Goal: Task Accomplishment & Management: Use online tool/utility

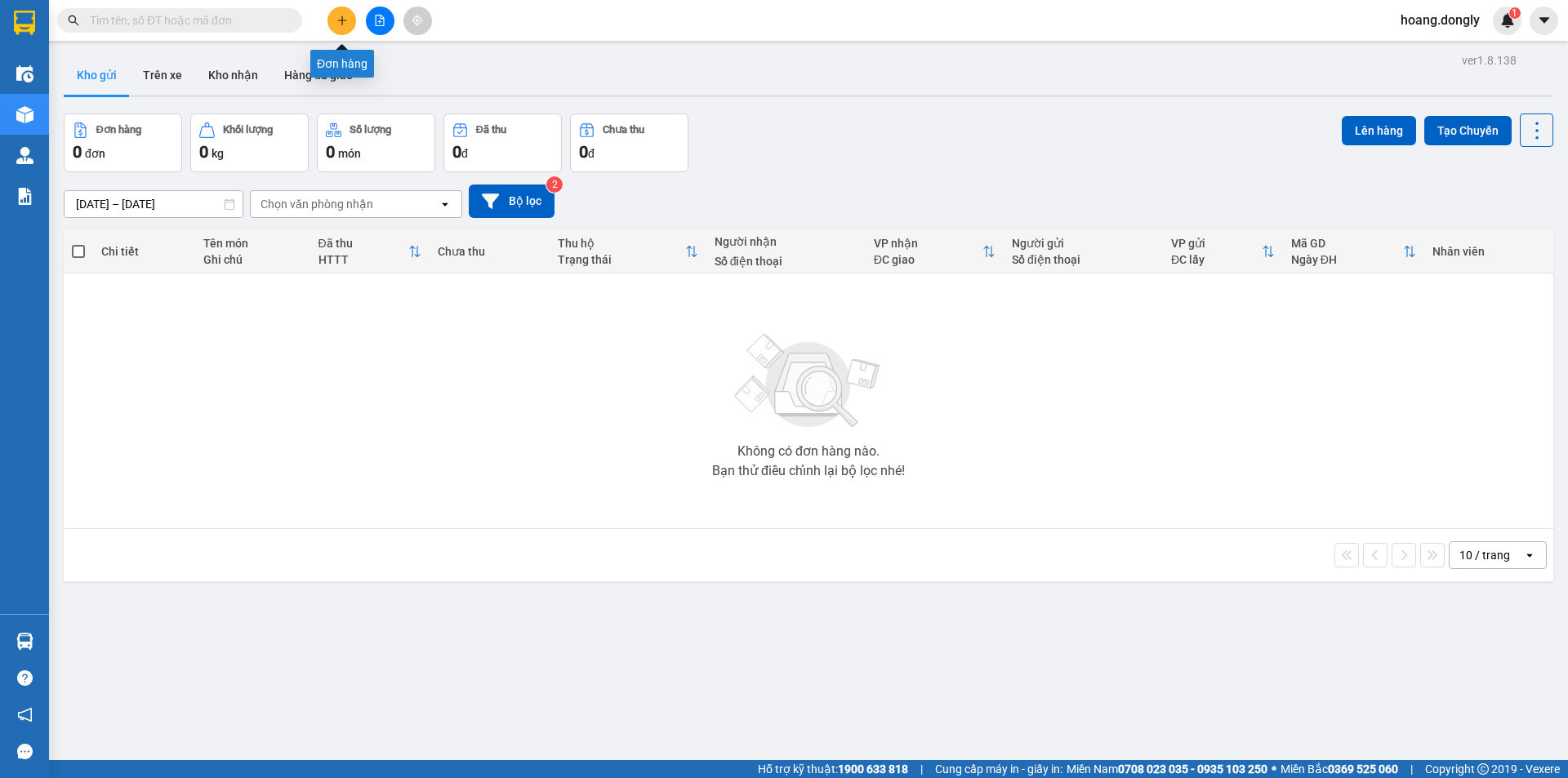
click at [341, 19] on icon "plus" at bounding box center [341, 20] width 11 height 11
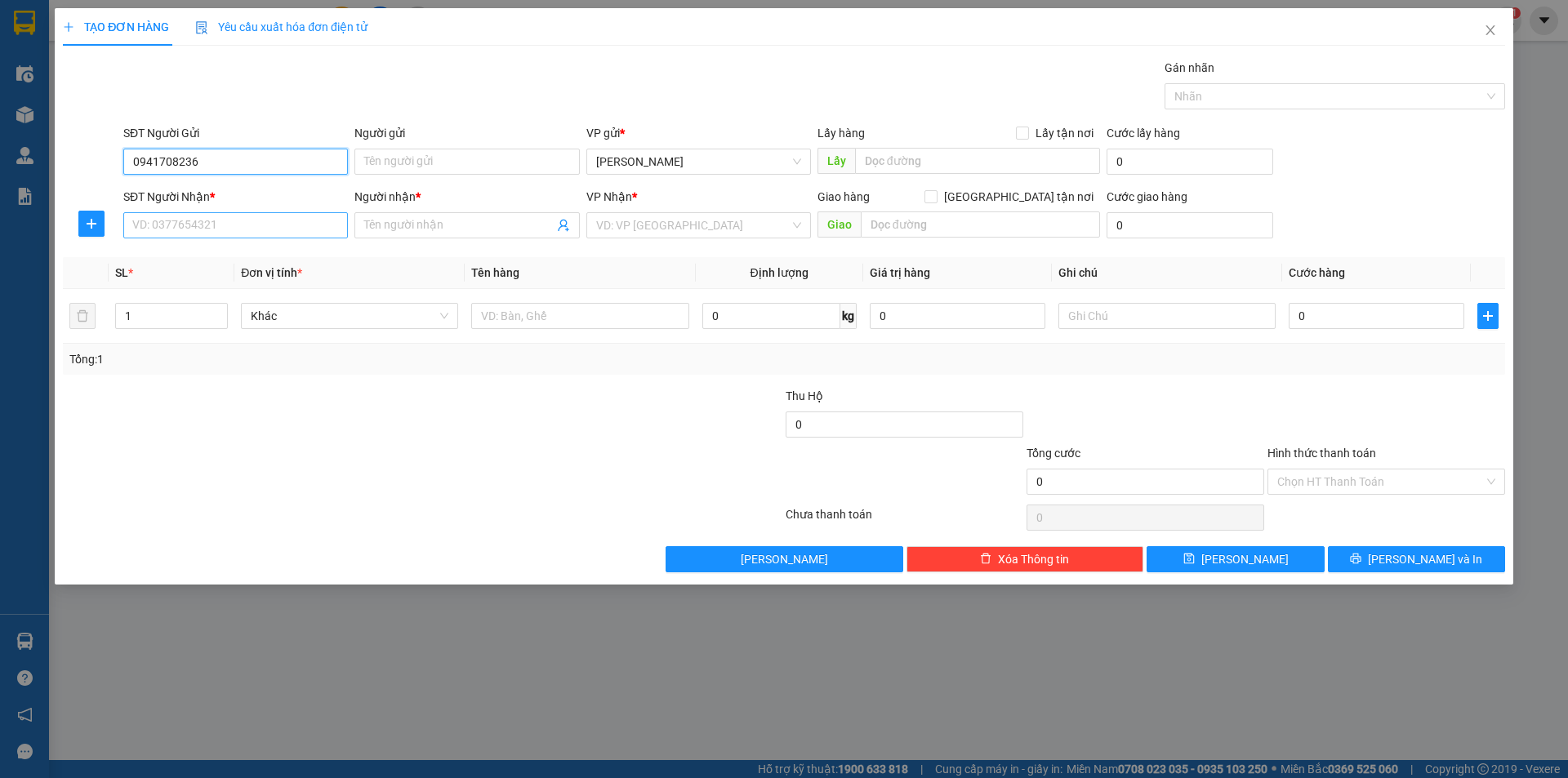
type input "0941708236"
click at [260, 220] on input "SĐT Người Nhận *" at bounding box center [235, 225] width 224 height 26
type input "0366346908"
click at [398, 218] on input "Người nhận *" at bounding box center [458, 225] width 188 height 18
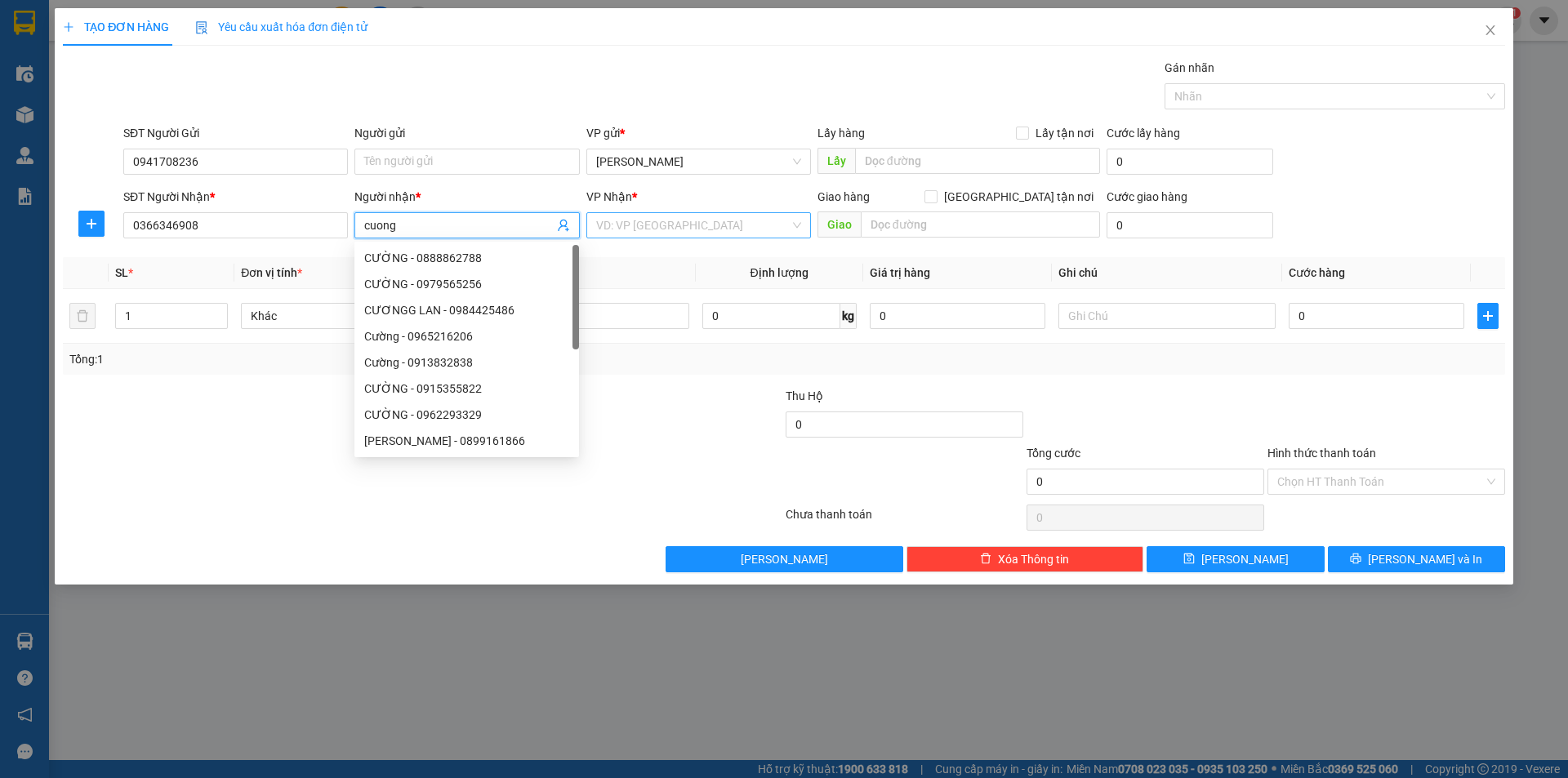
type input "cuong"
click at [671, 217] on input "search" at bounding box center [692, 225] width 193 height 24
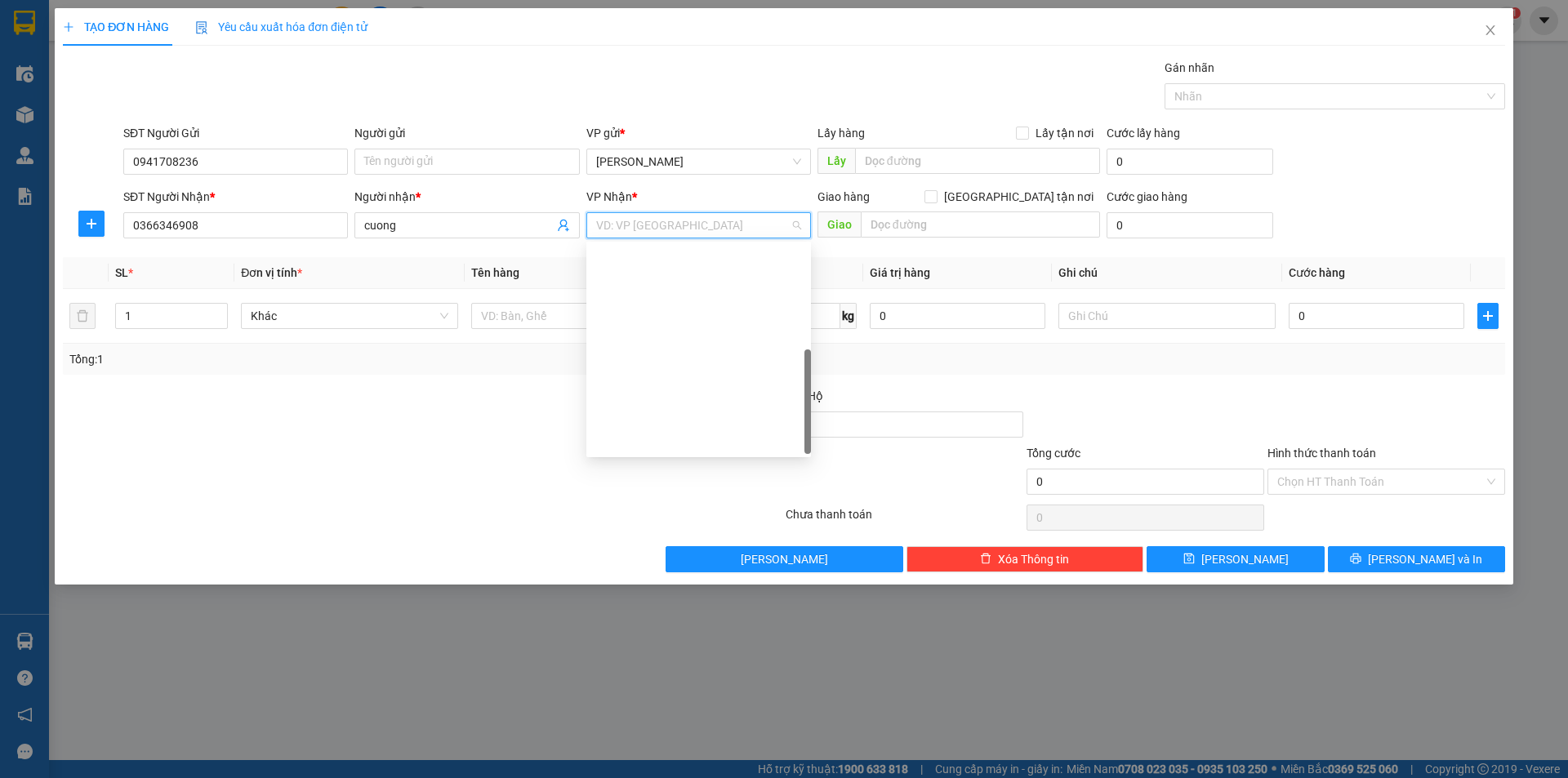
scroll to position [236, 0]
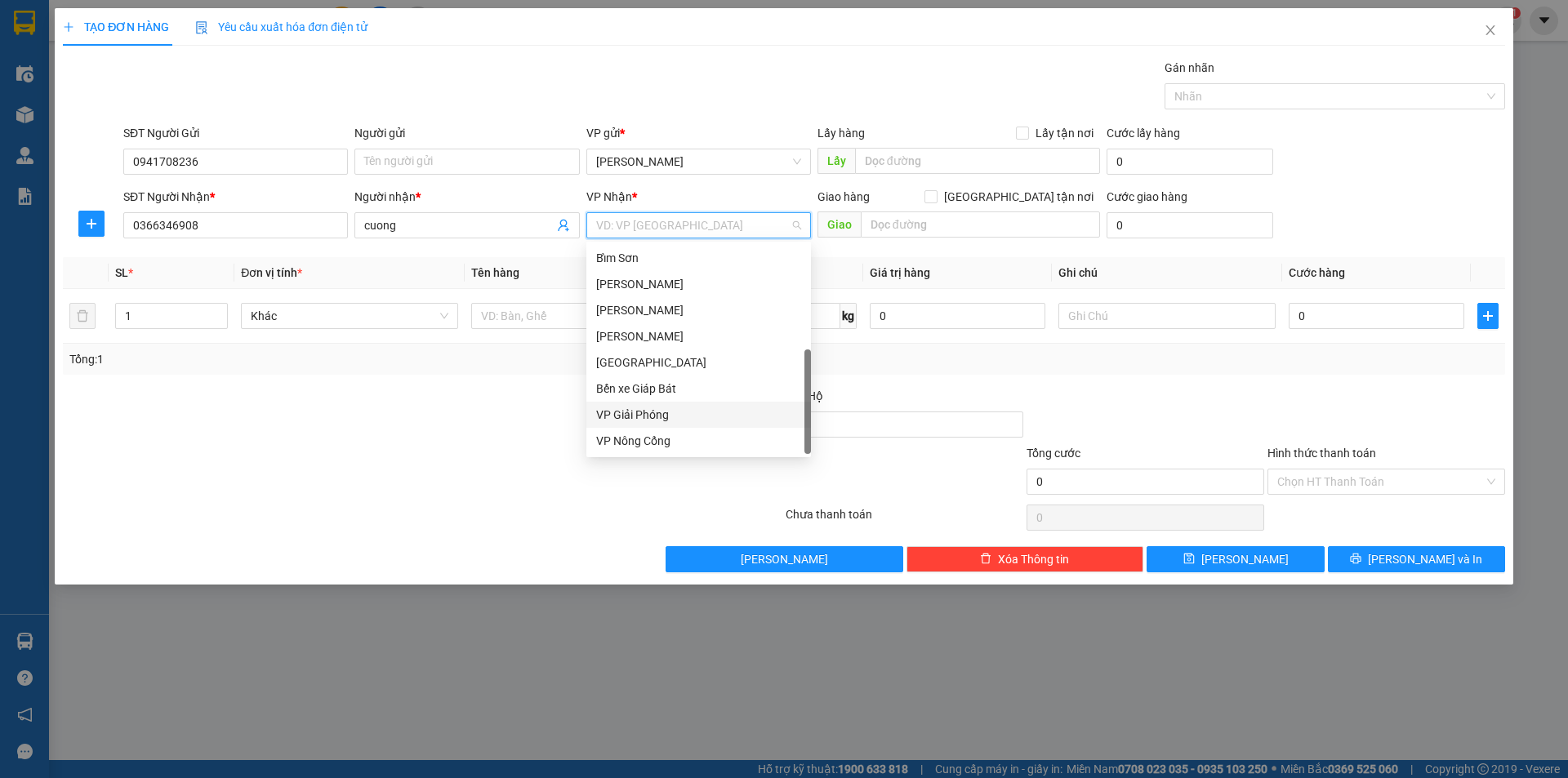
drag, startPoint x: 687, startPoint y: 418, endPoint x: 667, endPoint y: 401, distance: 26.2
click at [684, 414] on div "VP Giải Phóng" at bounding box center [698, 414] width 205 height 18
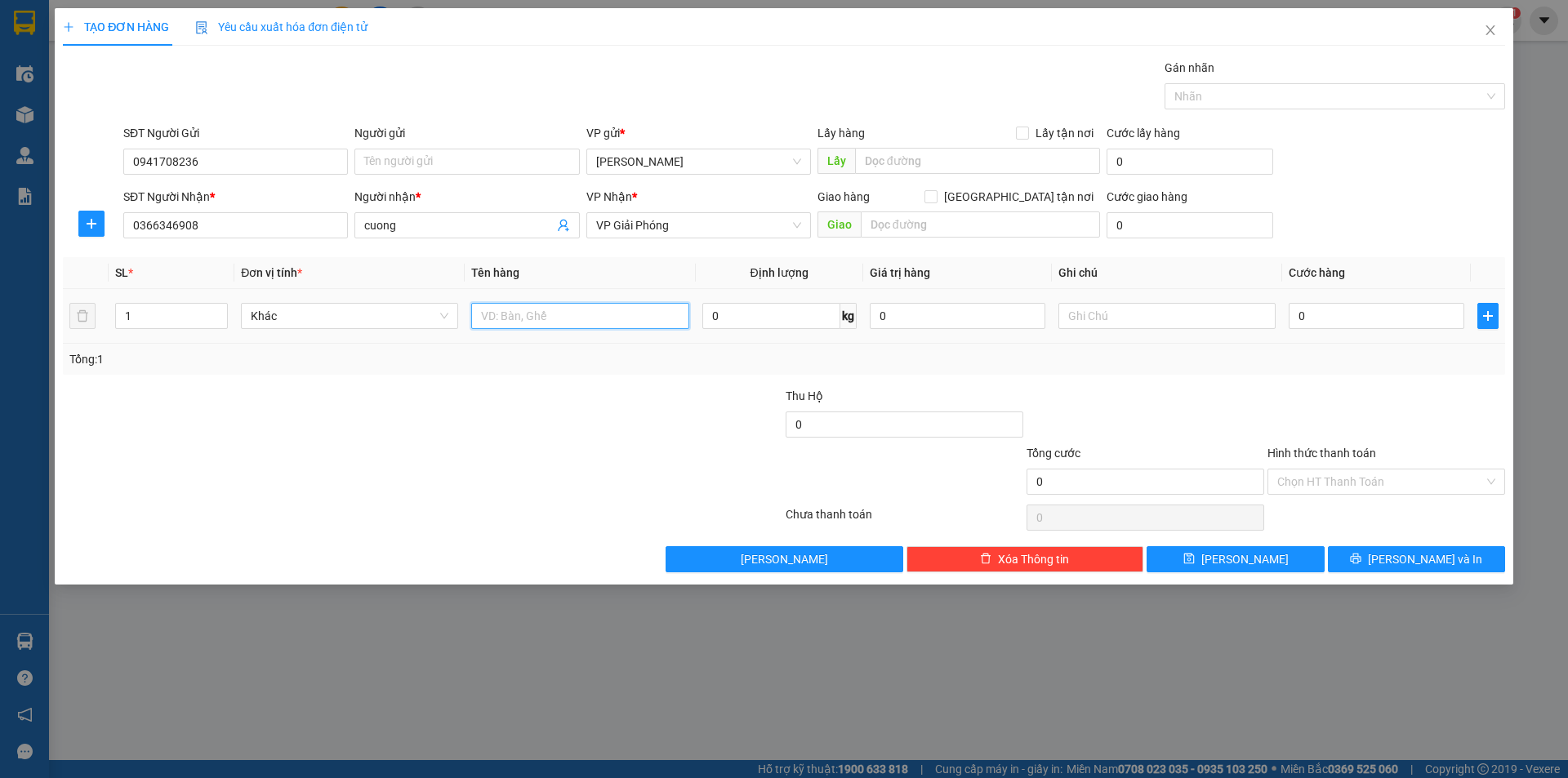
click at [620, 315] on input "text" at bounding box center [579, 315] width 217 height 26
type input "1 bao"
click at [633, 383] on div "Transit Pickup Surcharge Ids Transit Deliver Surcharge Ids Transit Deliver Surc…" at bounding box center [783, 315] width 1442 height 513
click at [1291, 311] on input "0" at bounding box center [1376, 315] width 175 height 26
type input "40"
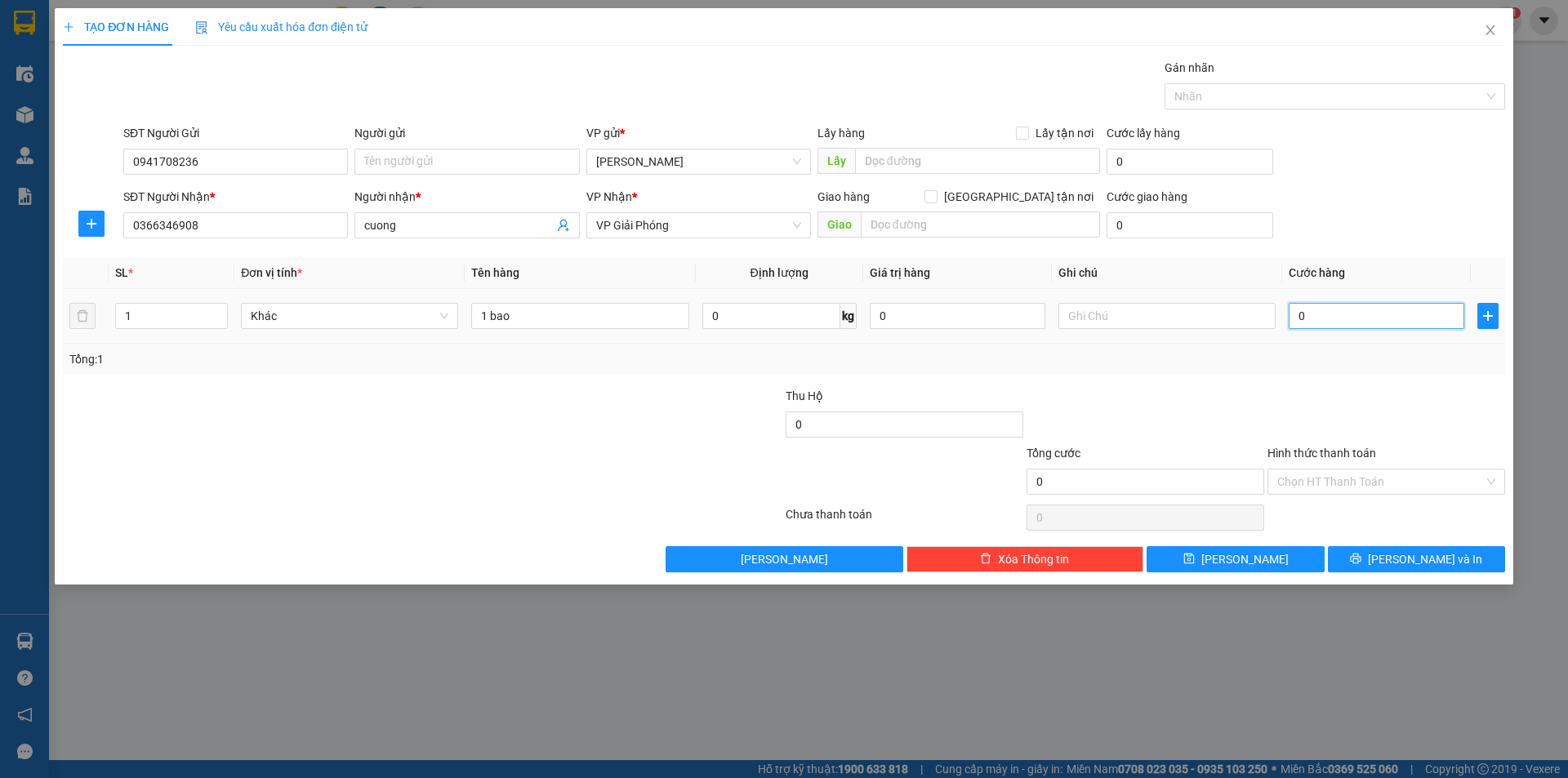
type input "40"
click at [1286, 442] on div at bounding box center [1386, 415] width 241 height 57
type input "40.000"
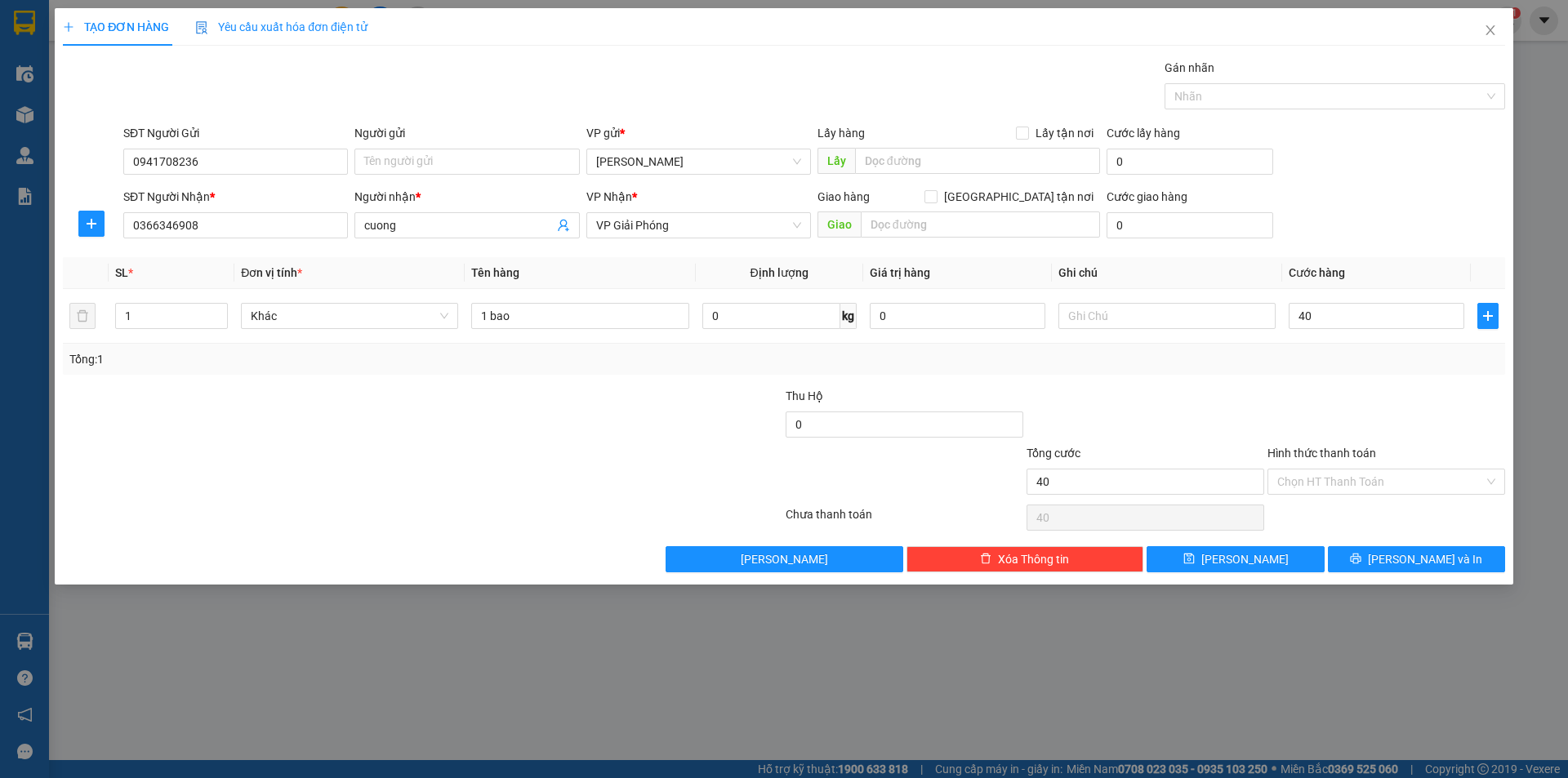
type input "40.000"
click at [1400, 554] on button "[PERSON_NAME] và In" at bounding box center [1416, 559] width 177 height 26
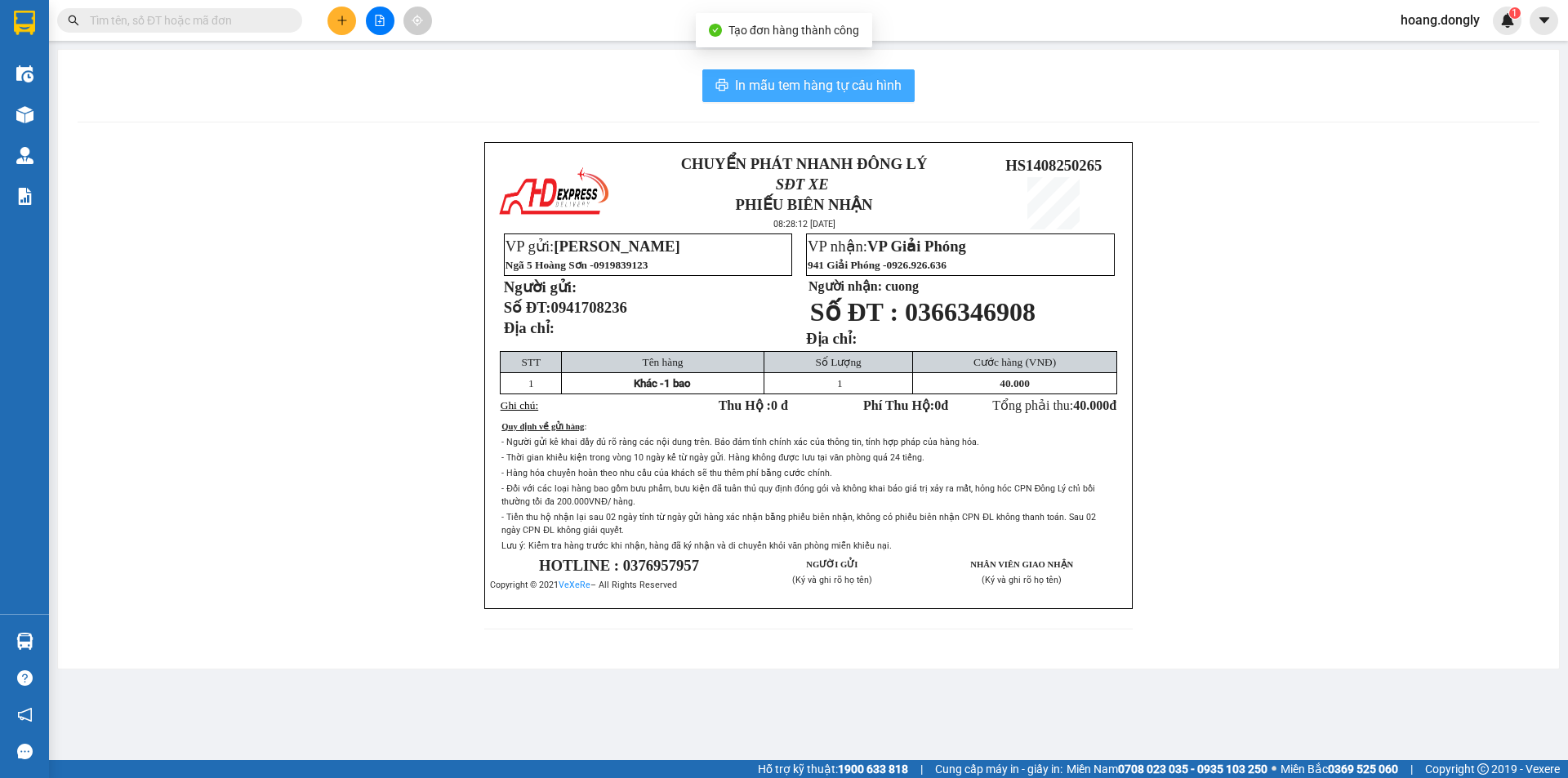
click at [781, 89] on span "In mẫu tem hàng tự cấu hình" at bounding box center [818, 85] width 167 height 21
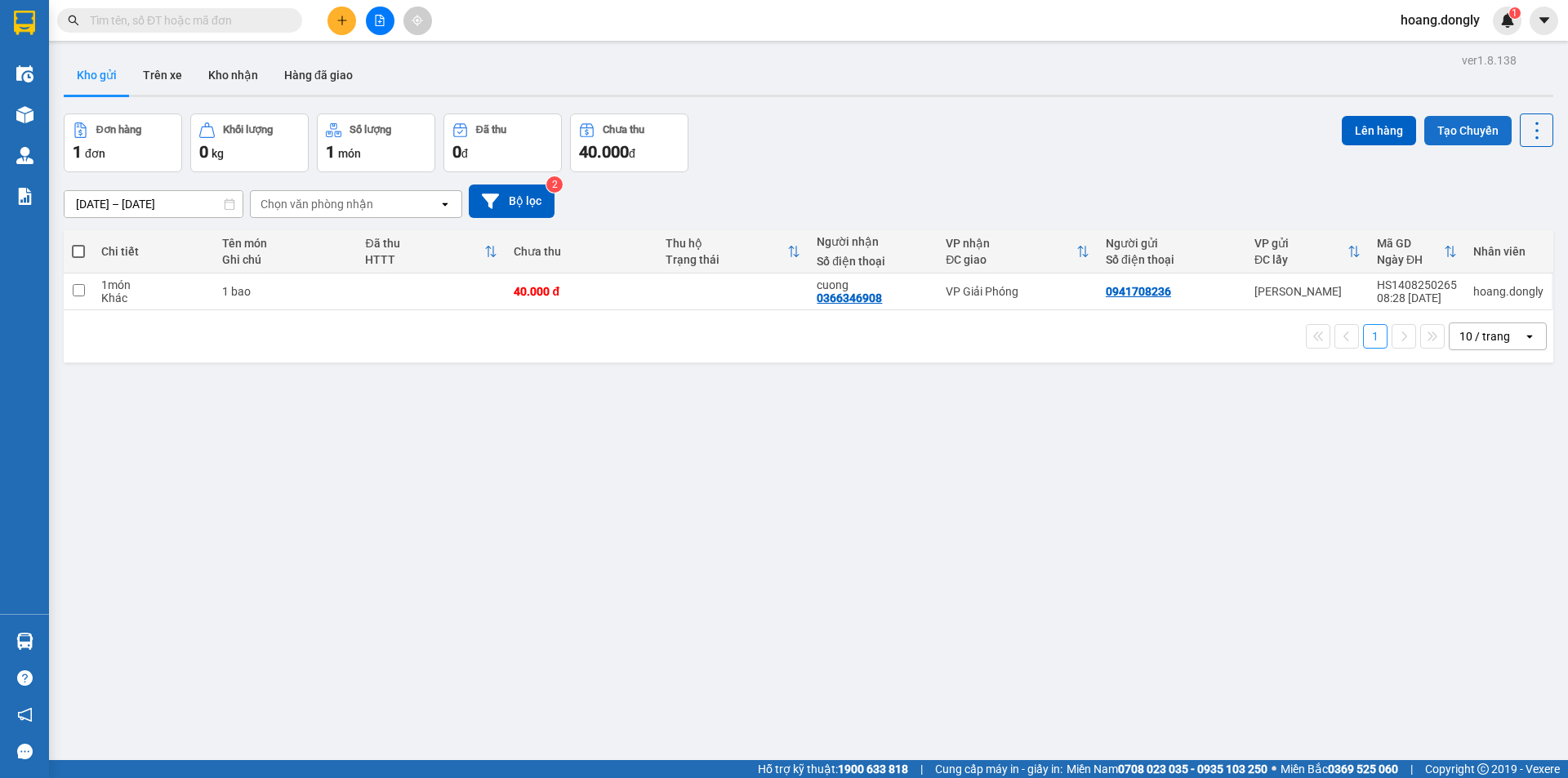
click at [1453, 138] on button "Tạo Chuyến" at bounding box center [1467, 131] width 88 height 29
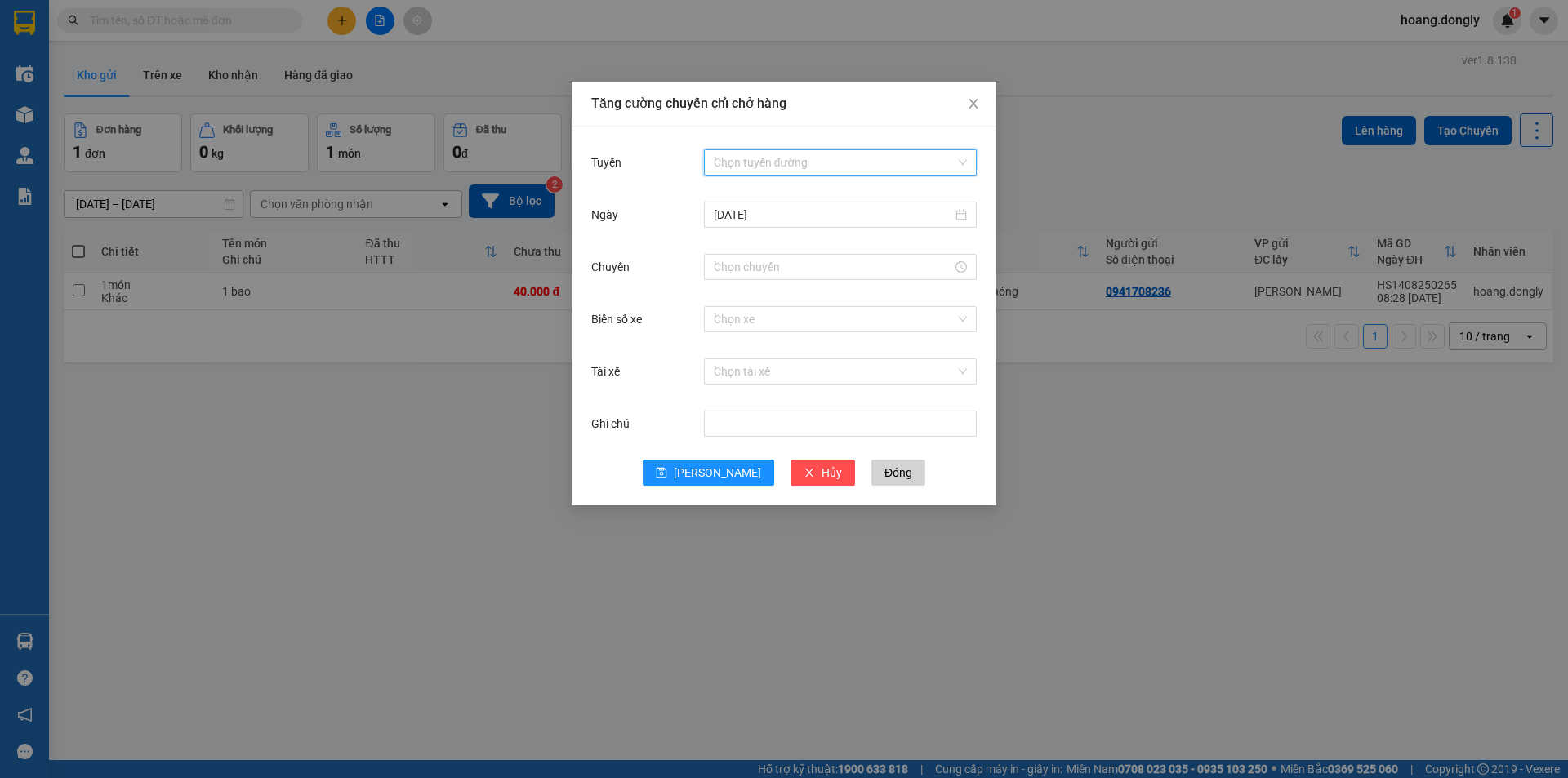
click at [776, 163] on input "Tuyến" at bounding box center [834, 162] width 242 height 24
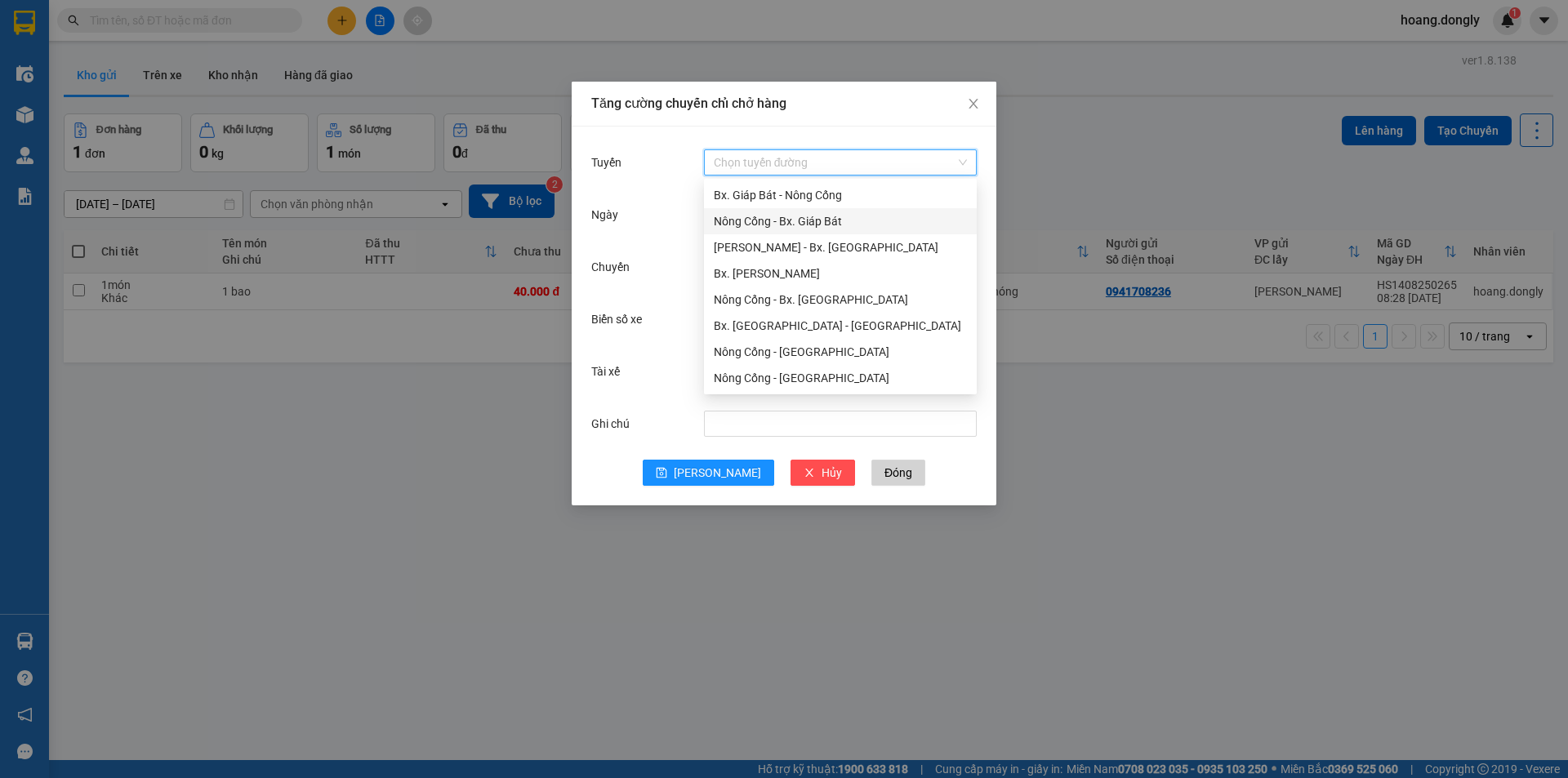
click at [781, 215] on div "Nông Cống - Bx. Giáp Bát" at bounding box center [840, 221] width 253 height 18
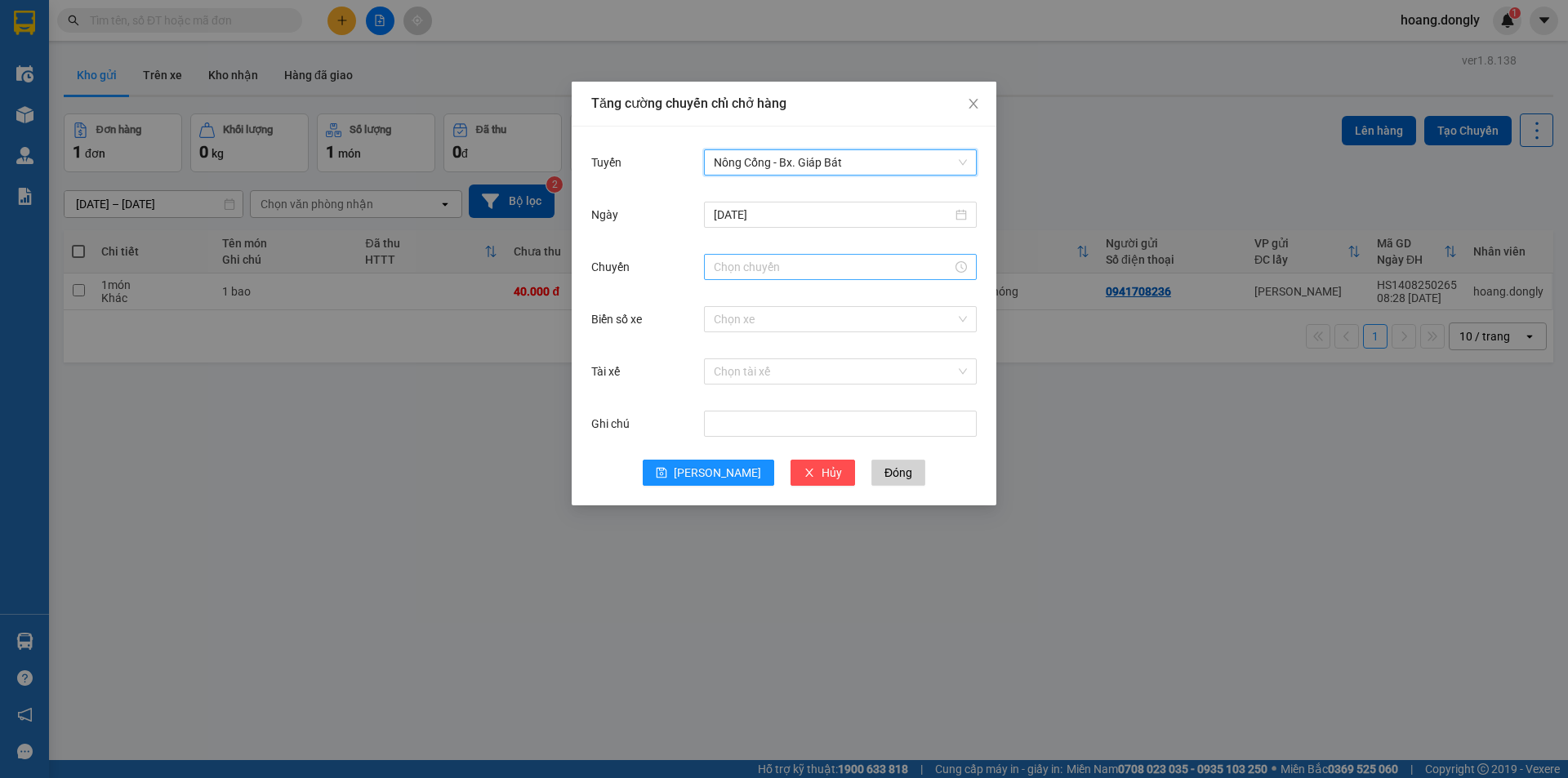
drag, startPoint x: 839, startPoint y: 267, endPoint x: 830, endPoint y: 266, distance: 9.1
click at [837, 267] on input "Chuyến" at bounding box center [832, 266] width 238 height 18
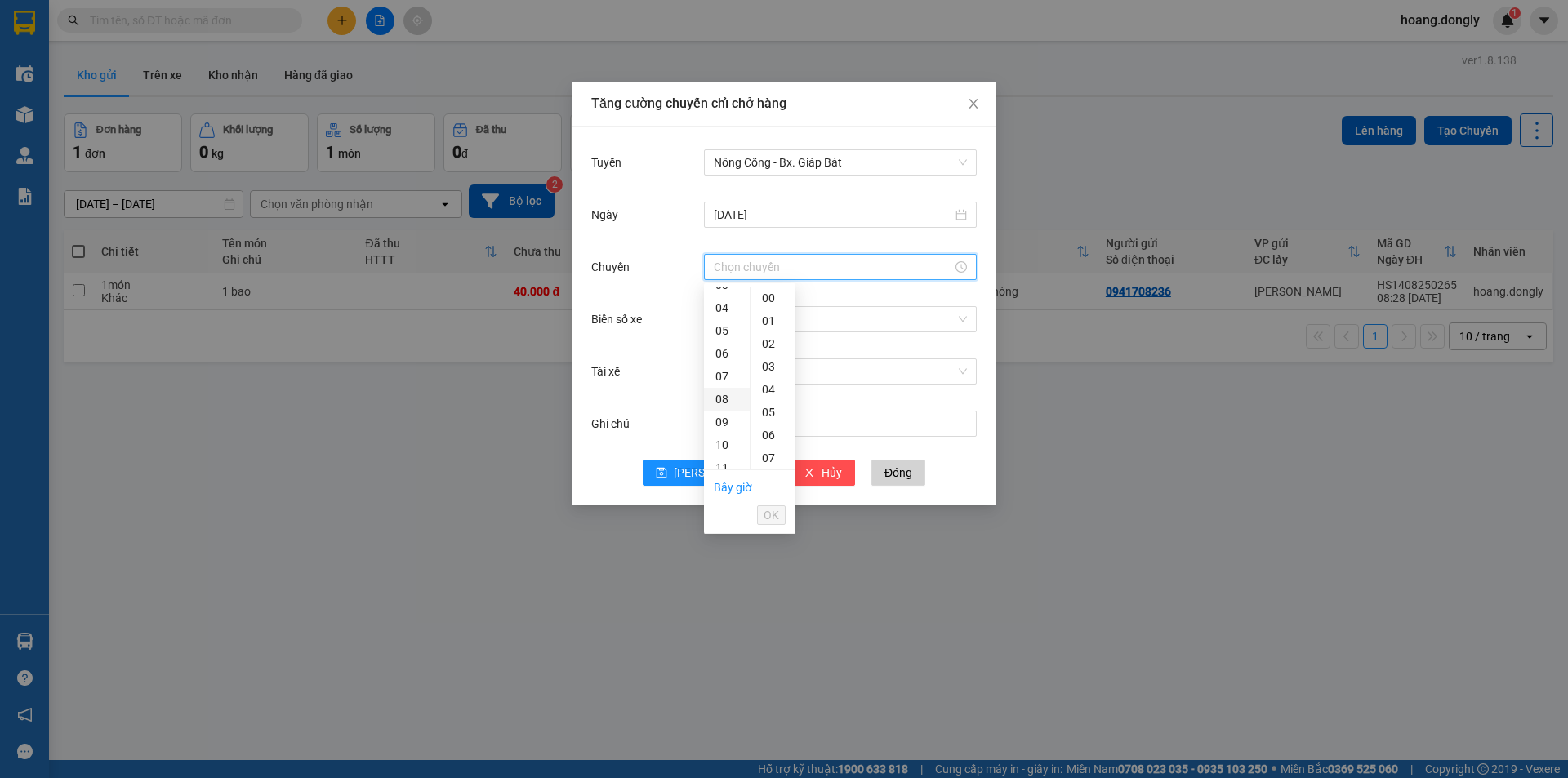
click at [726, 397] on div "08" at bounding box center [726, 399] width 46 height 23
type input "08:00"
click at [772, 519] on span "OK" at bounding box center [771, 515] width 15 height 18
click at [804, 313] on input "Biển số xe" at bounding box center [834, 319] width 242 height 24
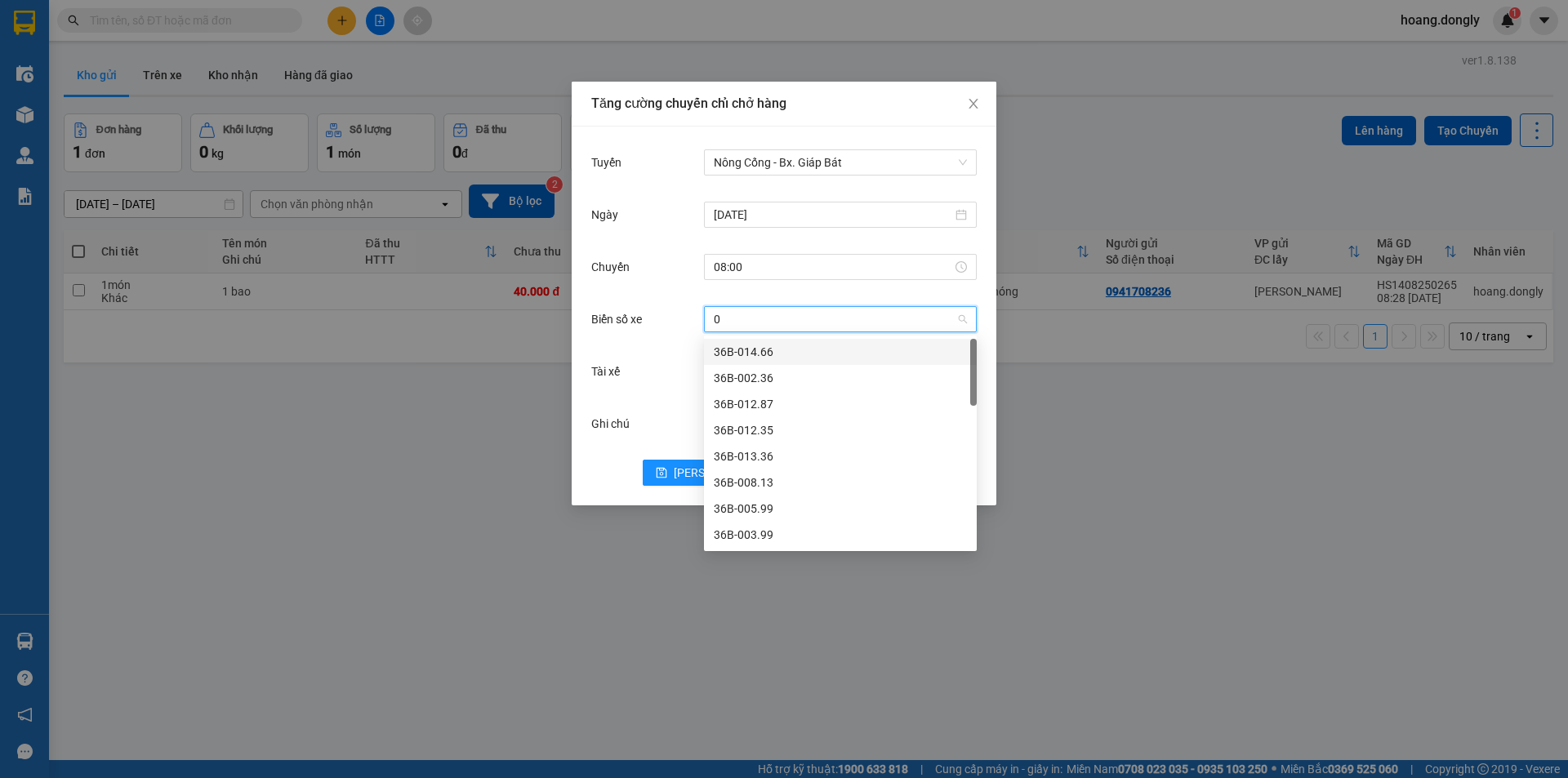
type input "09"
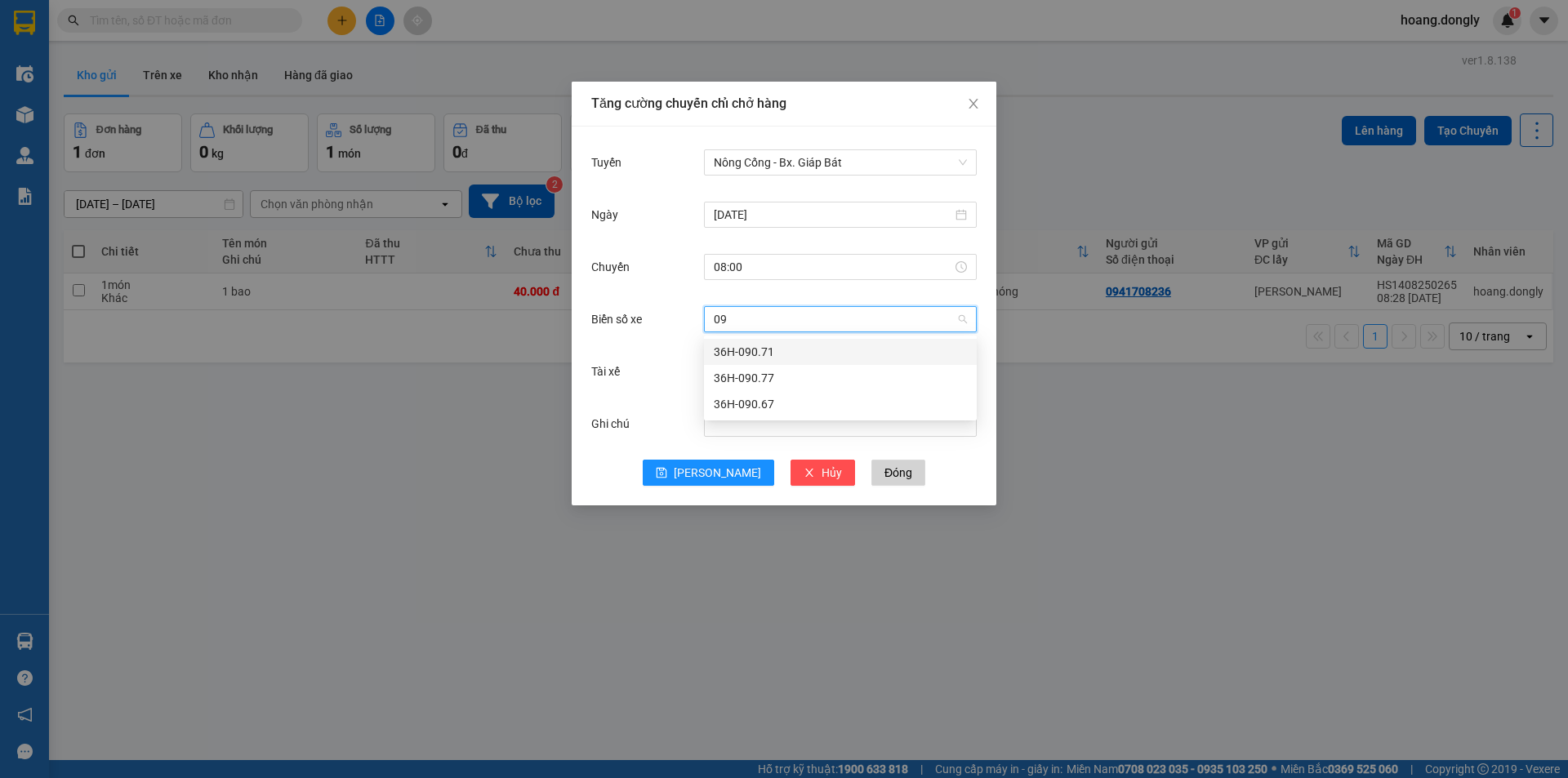
click at [799, 379] on div "36H-090.77" at bounding box center [840, 377] width 253 height 18
click at [788, 369] on input "Tài xế" at bounding box center [834, 371] width 242 height 24
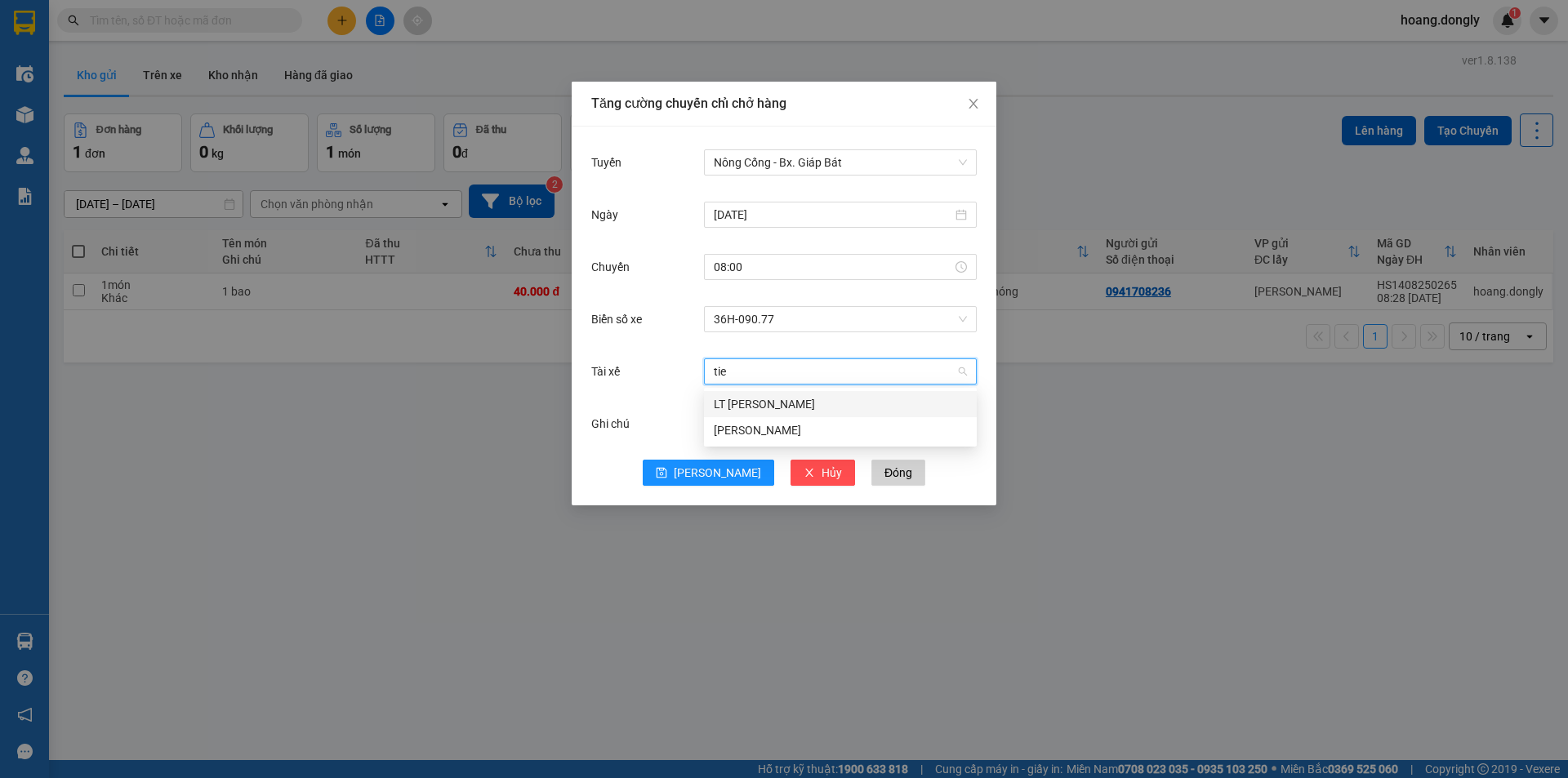
type input "tien"
click at [823, 408] on div "LT [PERSON_NAME]" at bounding box center [840, 404] width 253 height 18
click at [705, 463] on button "[PERSON_NAME]" at bounding box center [707, 473] width 132 height 26
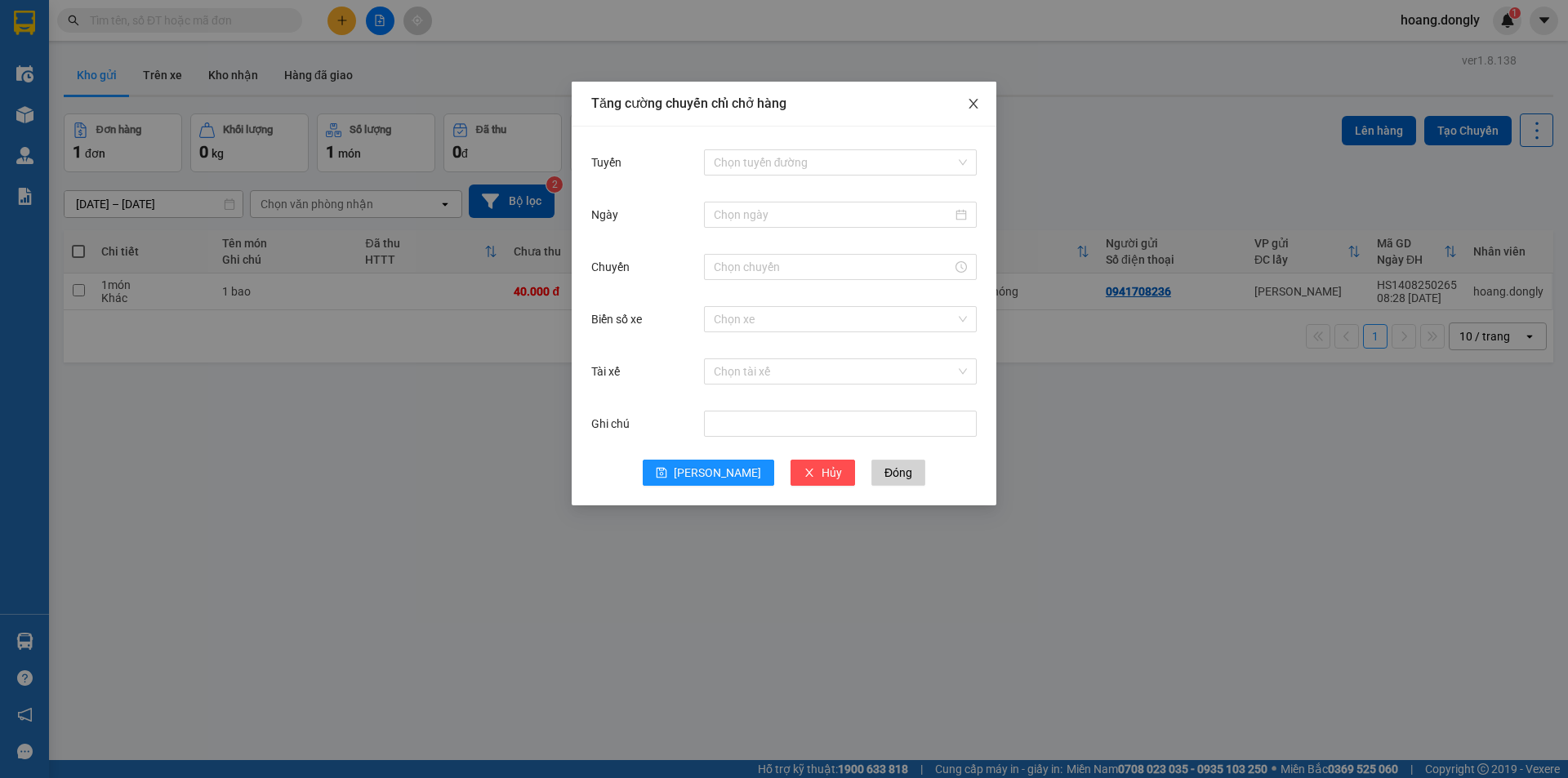
click at [971, 96] on span "Close" at bounding box center [973, 104] width 46 height 46
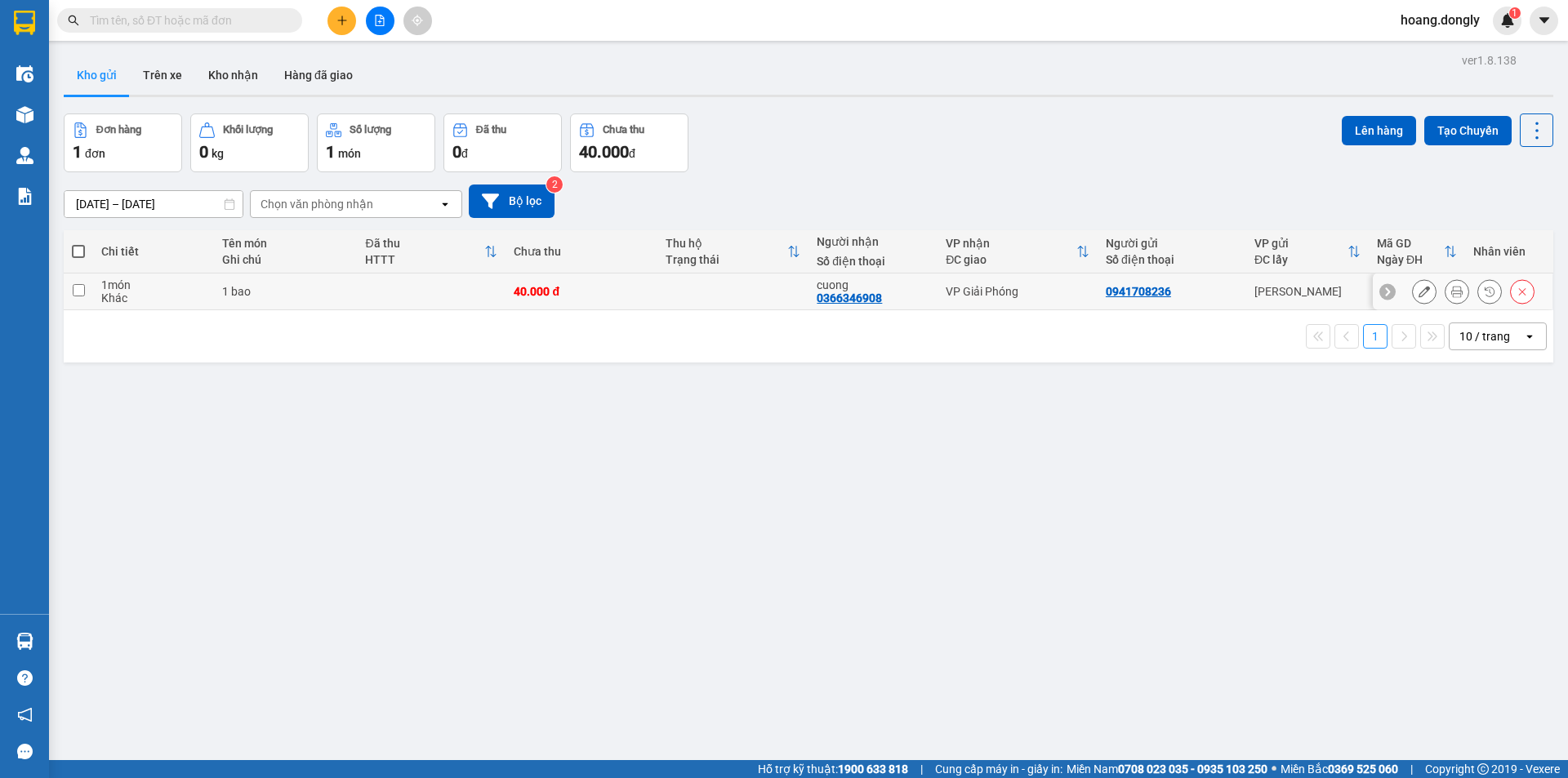
drag, startPoint x: 891, startPoint y: 291, endPoint x: 1257, endPoint y: 215, distance: 373.8
click at [891, 291] on div "cuong 0366346908" at bounding box center [873, 291] width 113 height 26
checkbox input "true"
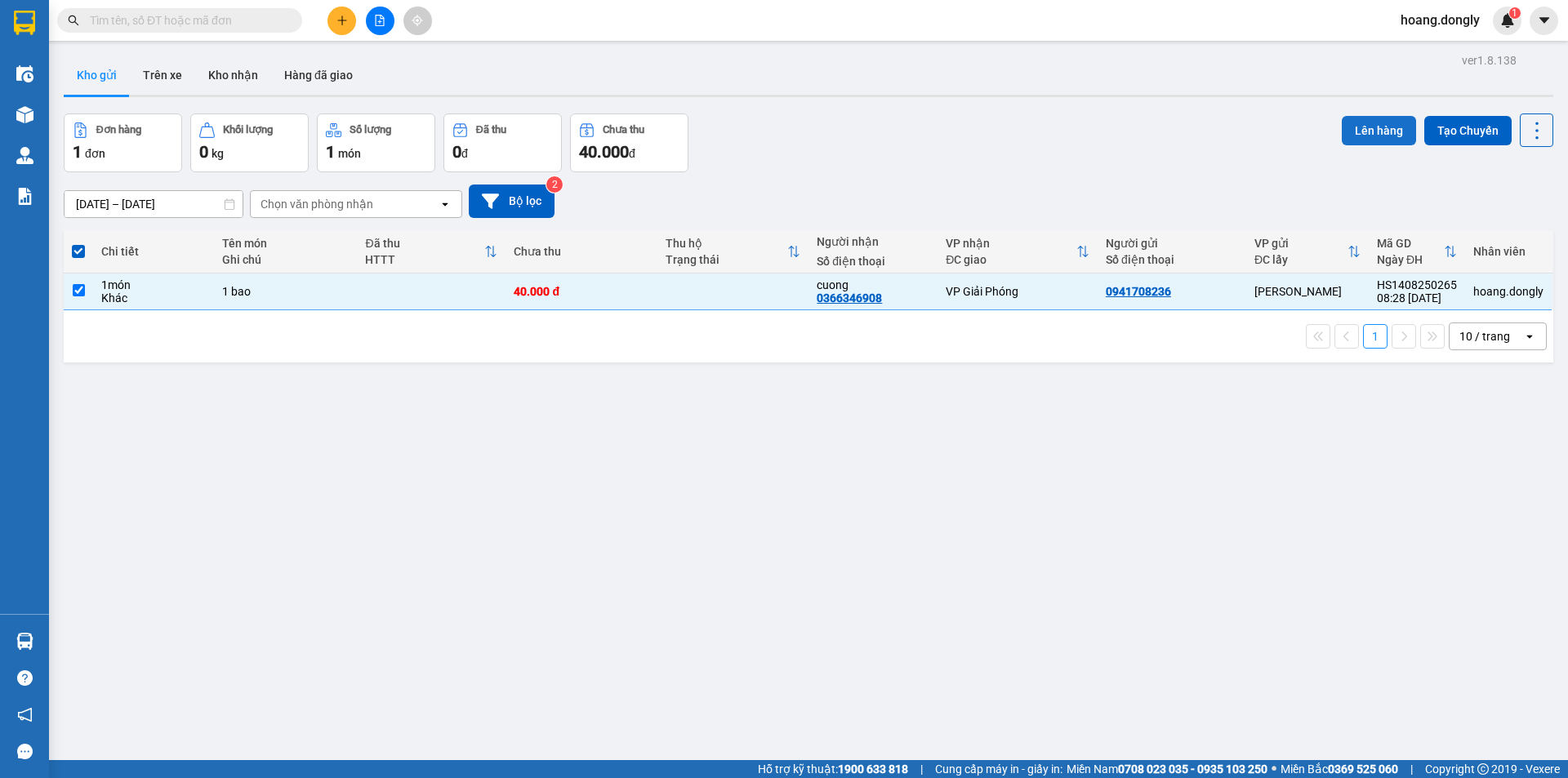
click at [1393, 126] on button "Lên hàng" at bounding box center [1378, 131] width 74 height 29
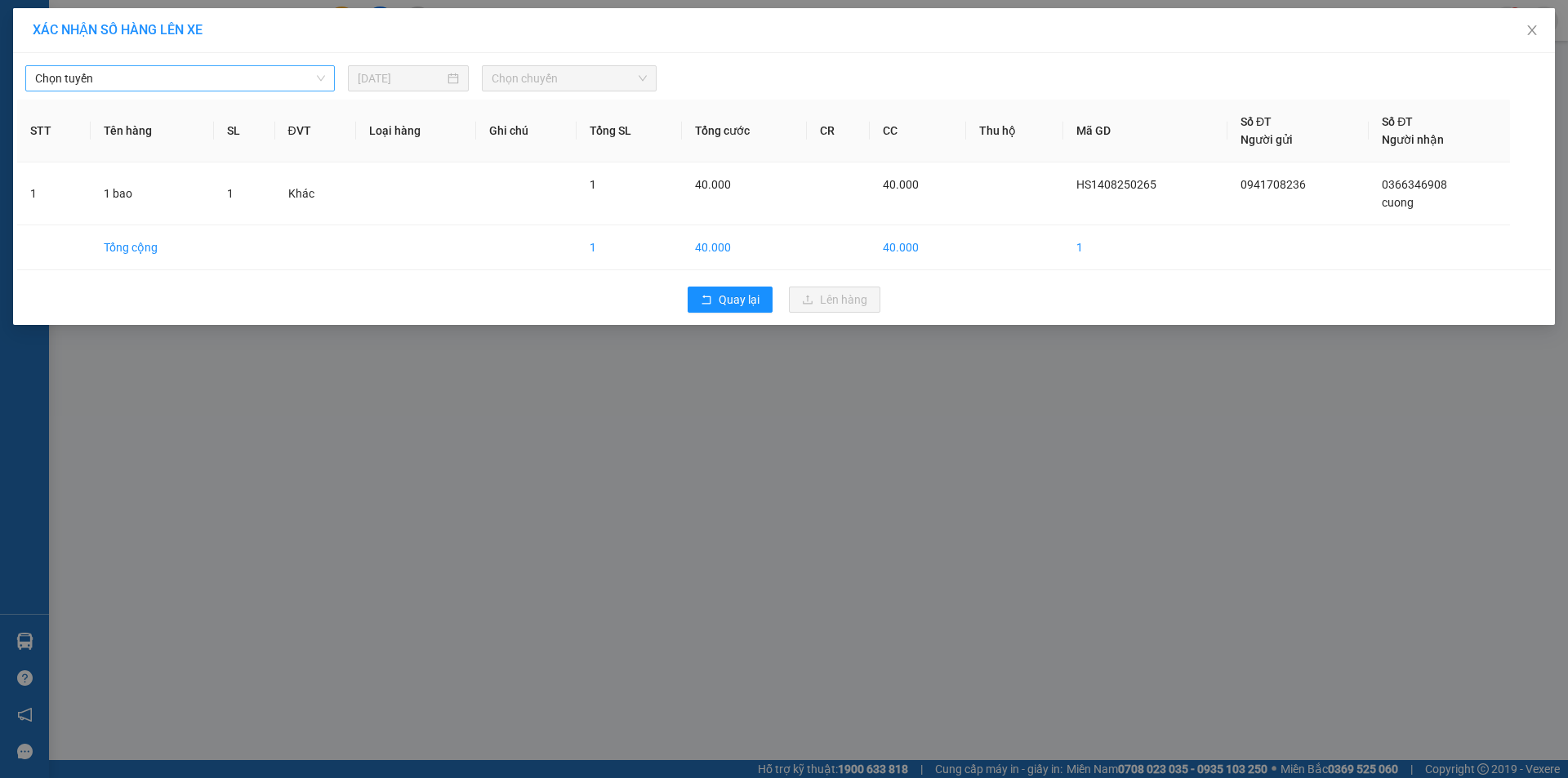
click at [289, 77] on span "Chọn tuyến" at bounding box center [180, 78] width 290 height 24
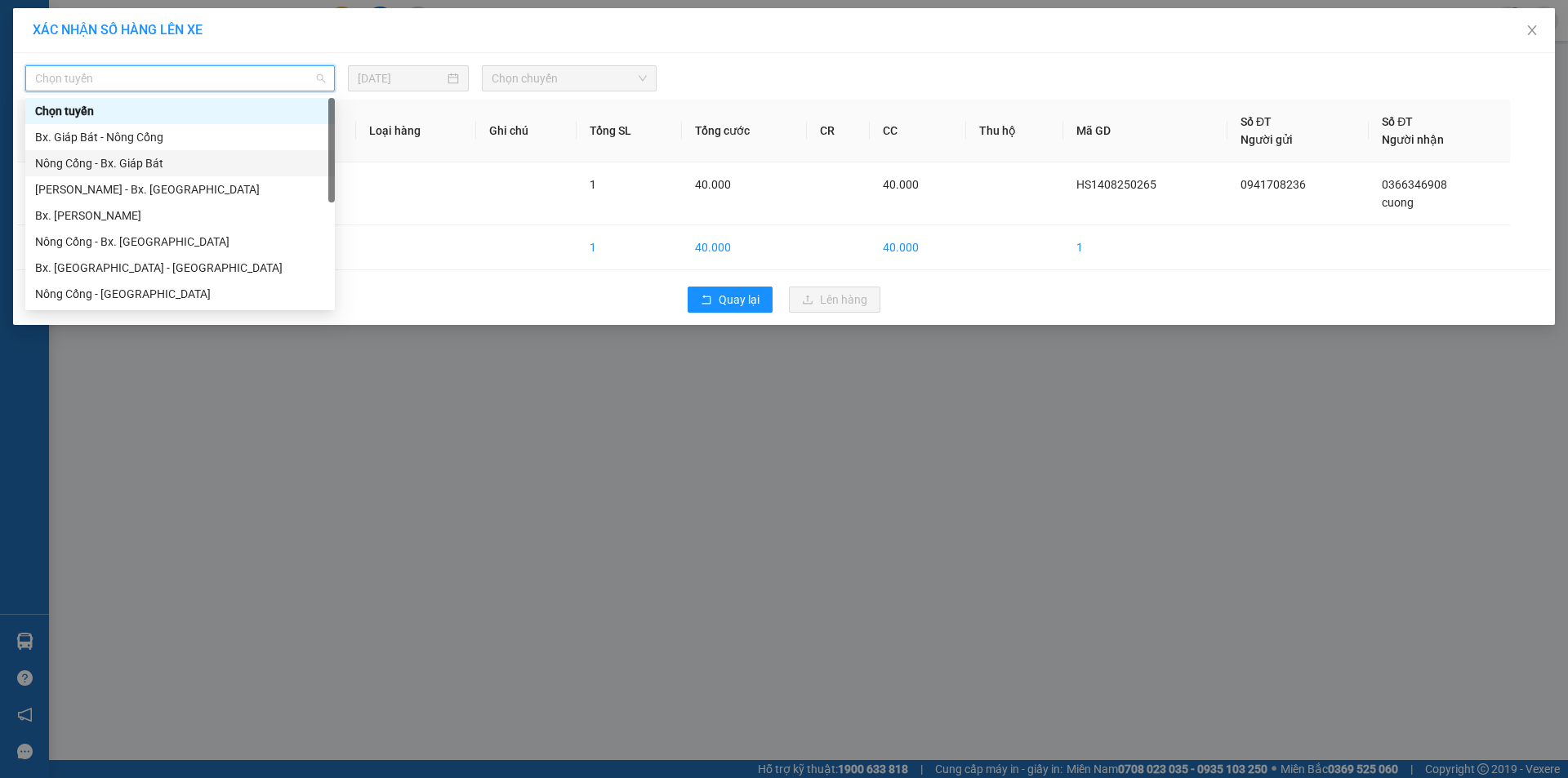
click at [282, 155] on div "Nông Cống - Bx. Giáp Bát" at bounding box center [180, 163] width 290 height 18
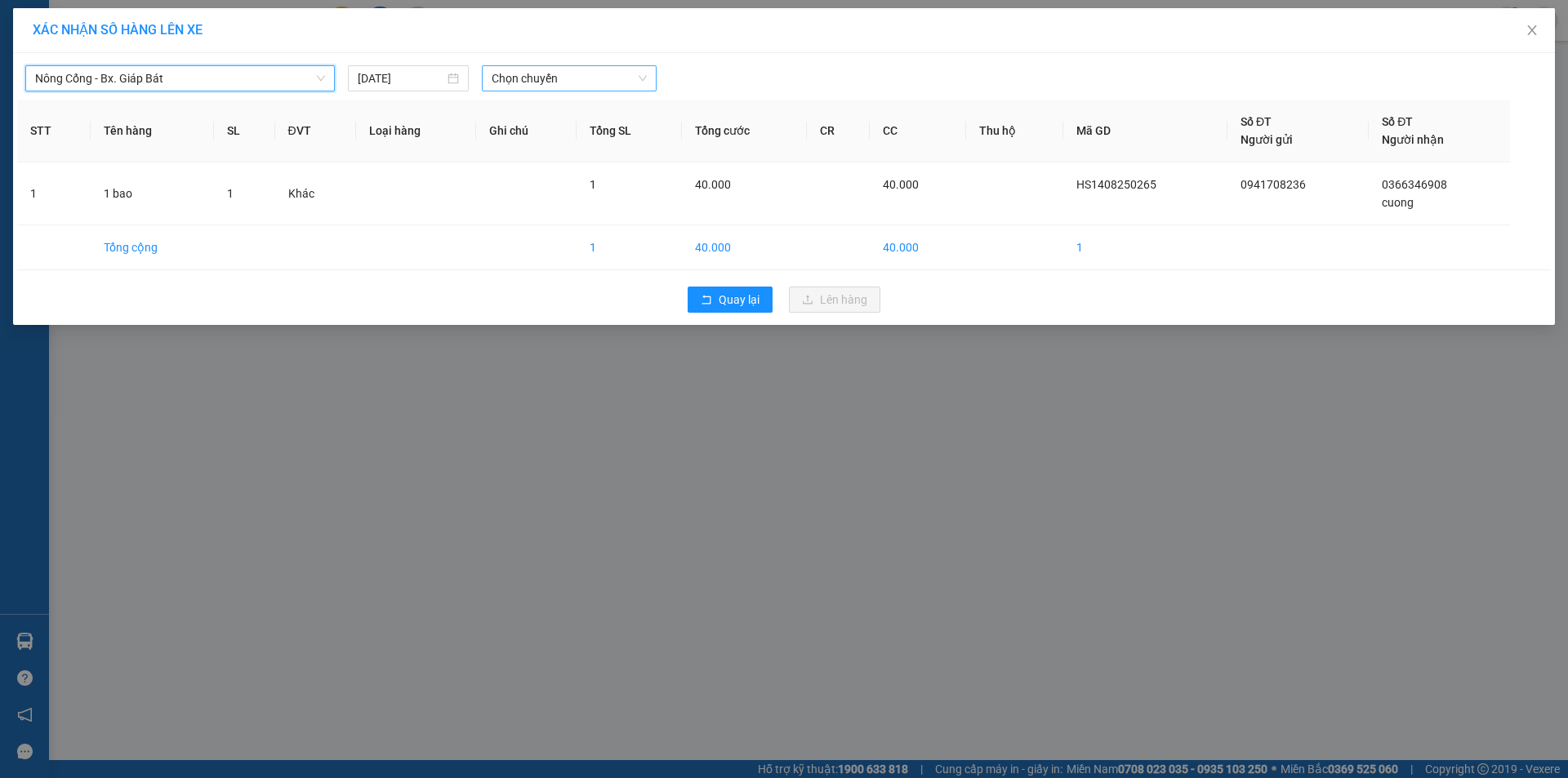
click at [617, 80] on span "Chọn chuyến" at bounding box center [569, 78] width 155 height 24
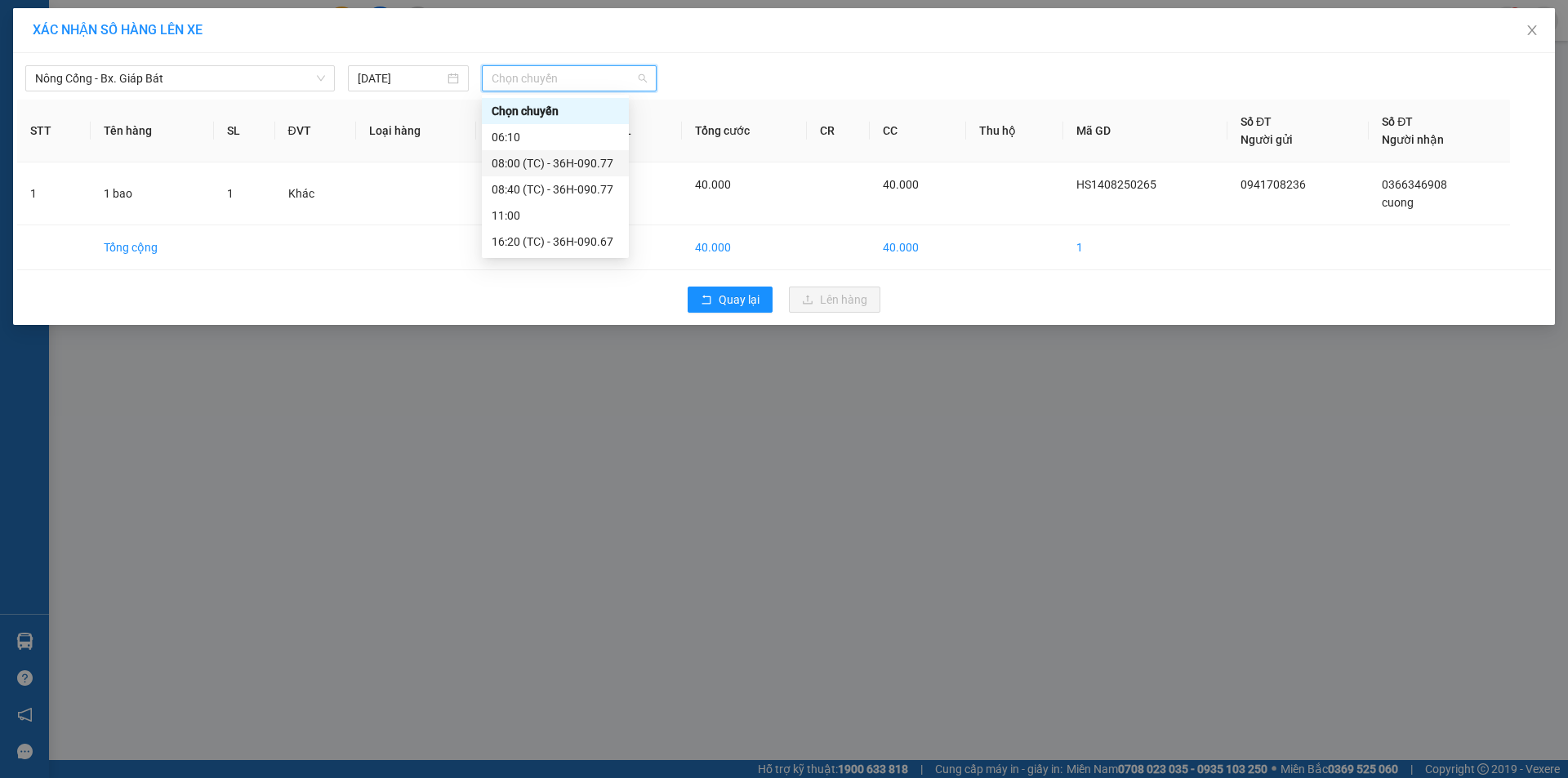
click at [578, 168] on div "08:00 (TC) - 36H-090.77" at bounding box center [555, 163] width 127 height 18
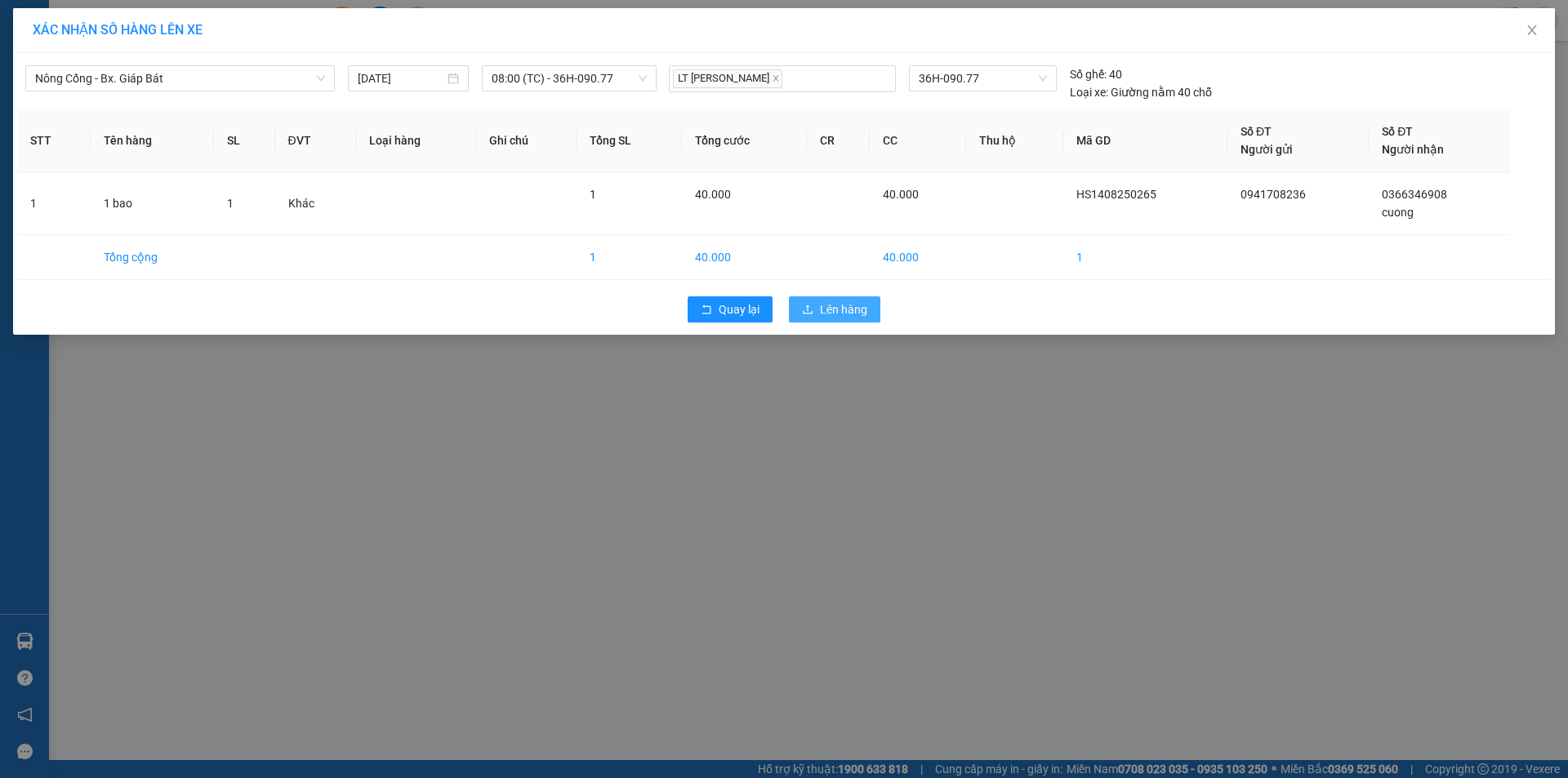
click at [799, 303] on button "Lên hàng" at bounding box center [834, 309] width 91 height 26
